Goal: Ask a question: Ask a question

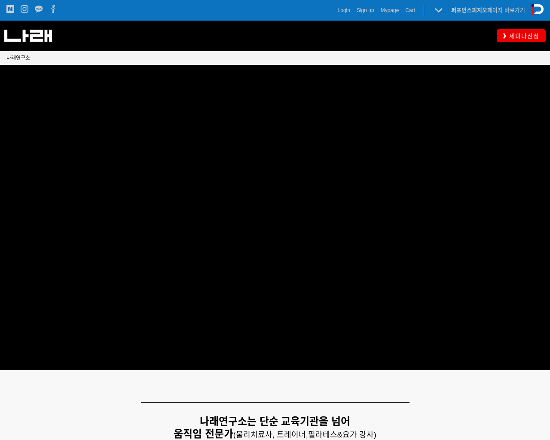
scroll to position [1863, 0]
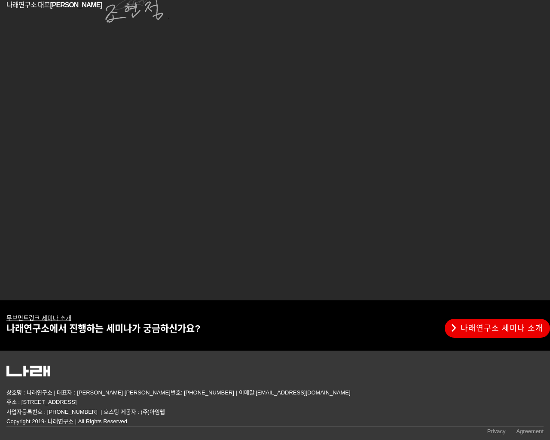
type input "can I ask you a question please?"
